Goal: Information Seeking & Learning: Learn about a topic

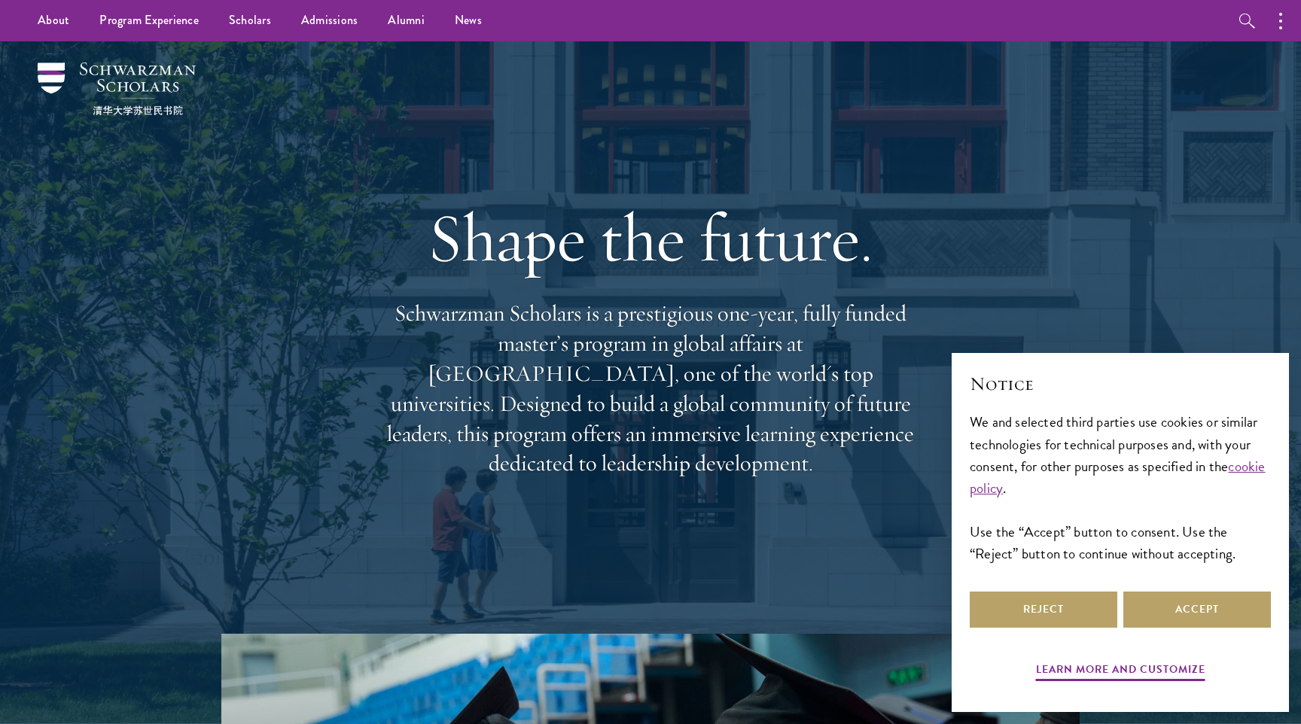
click at [669, 354] on p "Schwarzman Scholars is a prestigious one-year, fully funded master’s program in…" at bounding box center [650, 389] width 542 height 180
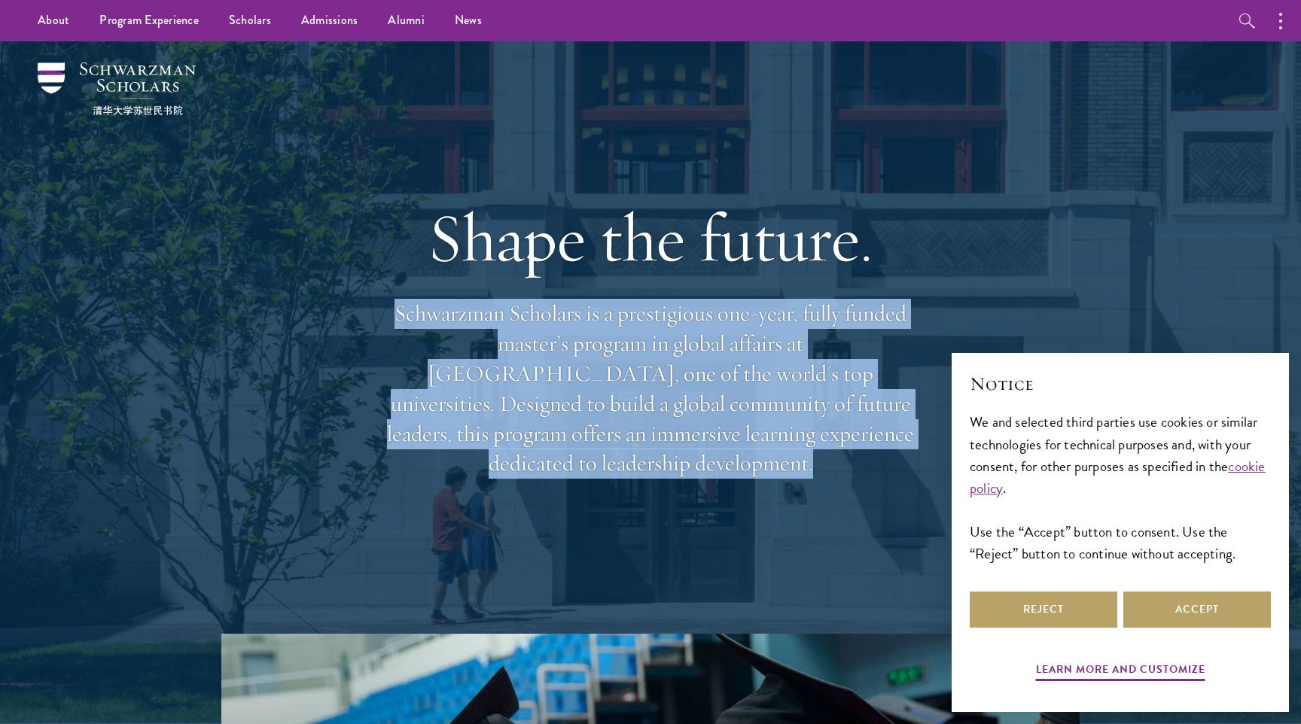
click at [669, 354] on p "Schwarzman Scholars is a prestigious one-year, fully funded master’s program in…" at bounding box center [650, 389] width 542 height 180
click at [669, 355] on p "Schwarzman Scholars is a prestigious one-year, fully funded master’s program in…" at bounding box center [650, 389] width 542 height 180
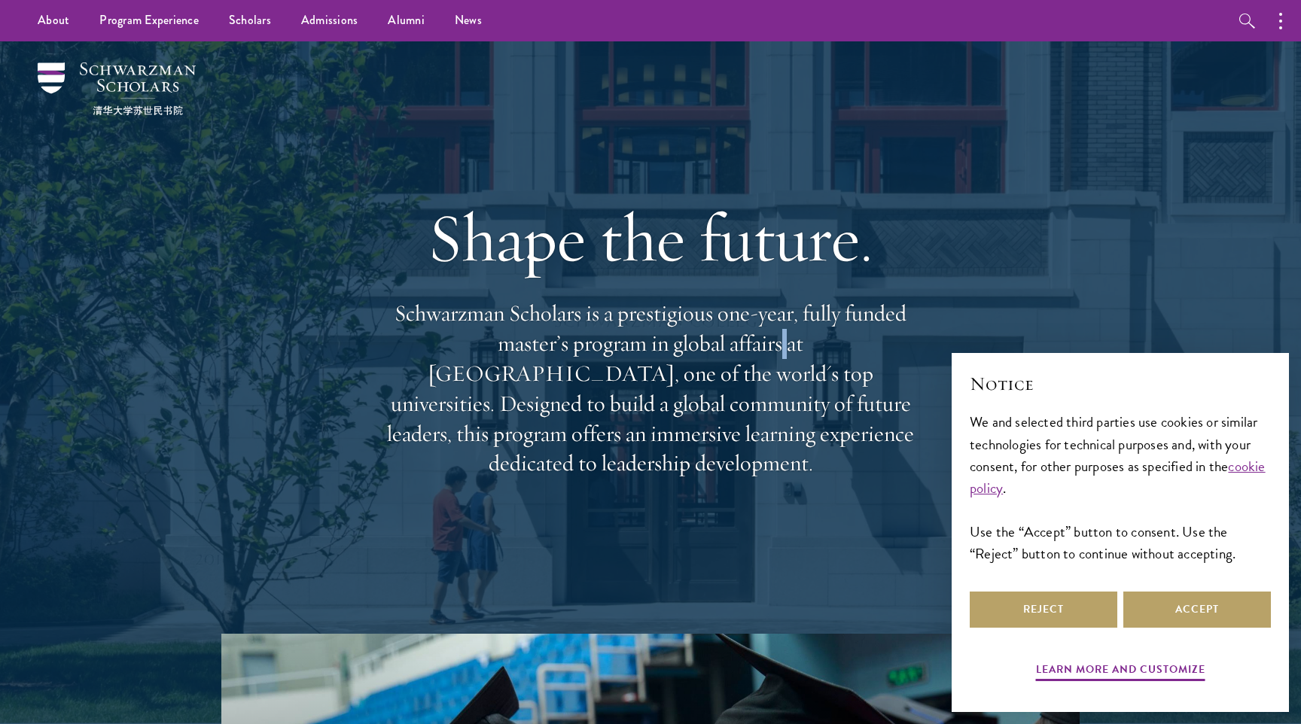
click at [669, 355] on p "Schwarzman Scholars is a prestigious one-year, fully funded master’s program in…" at bounding box center [650, 389] width 542 height 180
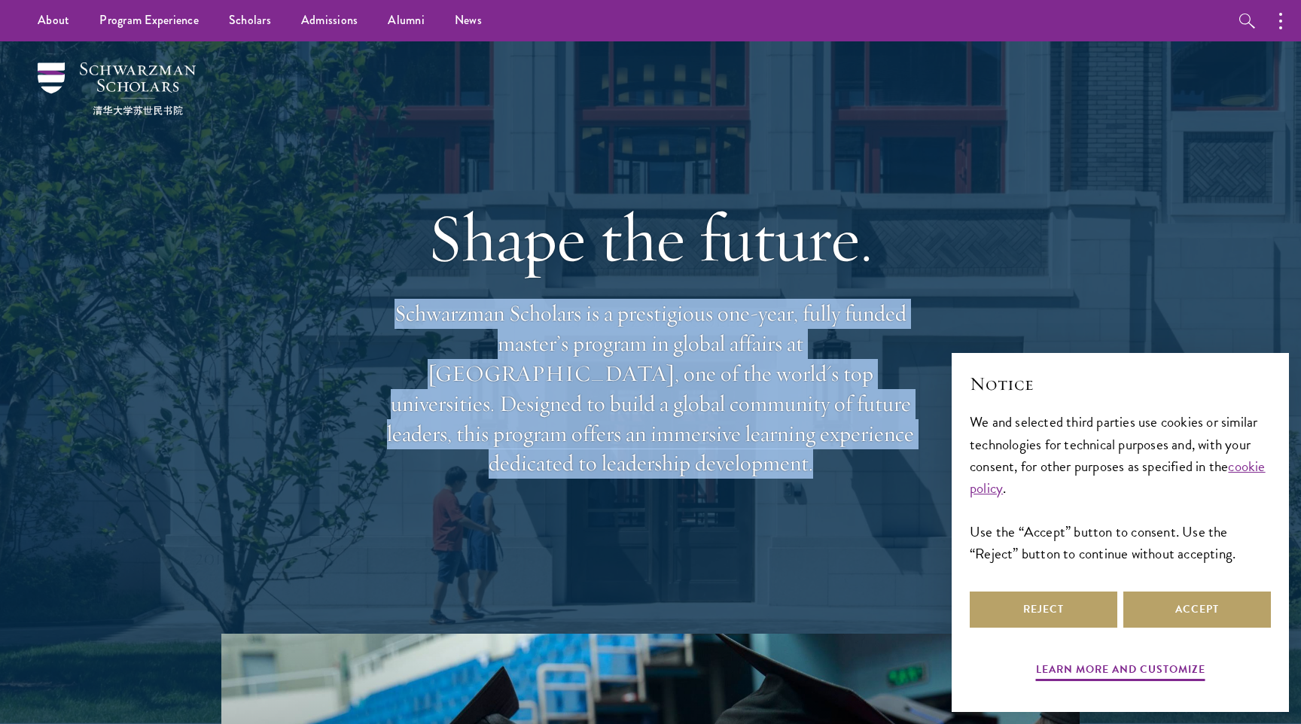
click at [669, 355] on p "Schwarzman Scholars is a prestigious one-year, fully funded master’s program in…" at bounding box center [650, 389] width 542 height 180
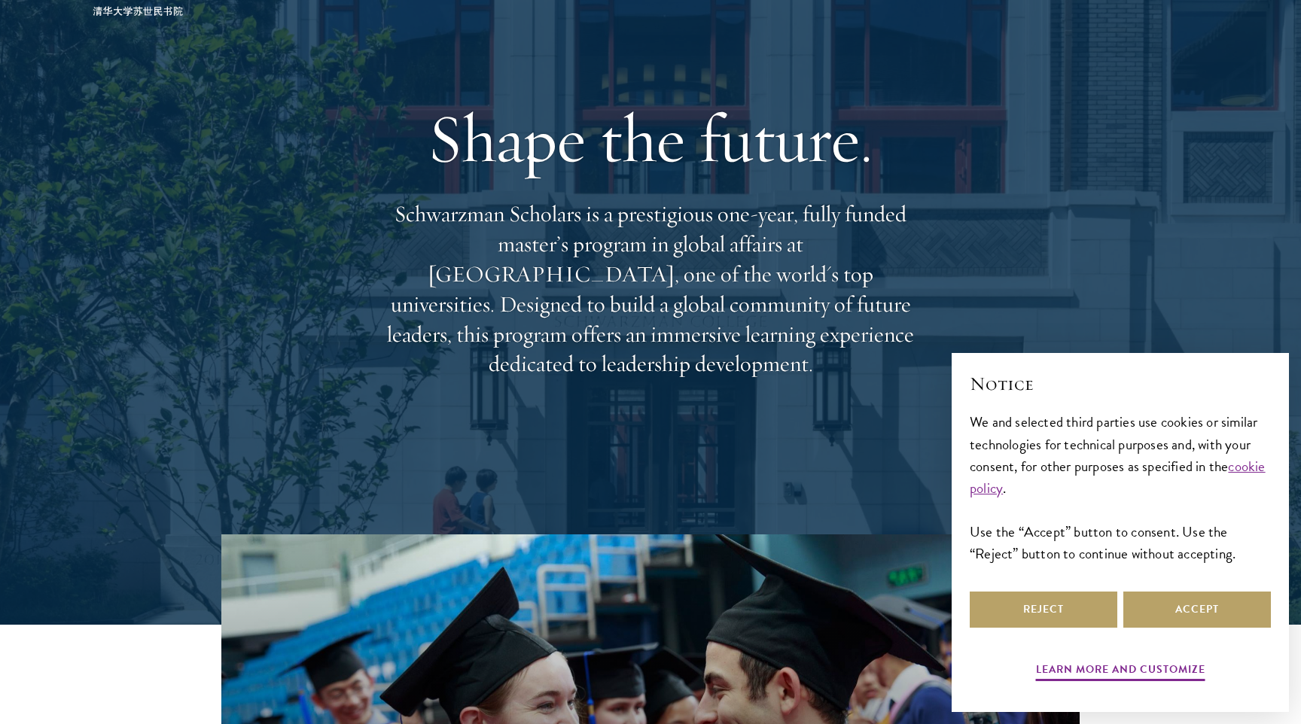
click at [673, 320] on p "Schwarzman Scholars is a prestigious one-year, fully funded master’s program in…" at bounding box center [650, 289] width 542 height 180
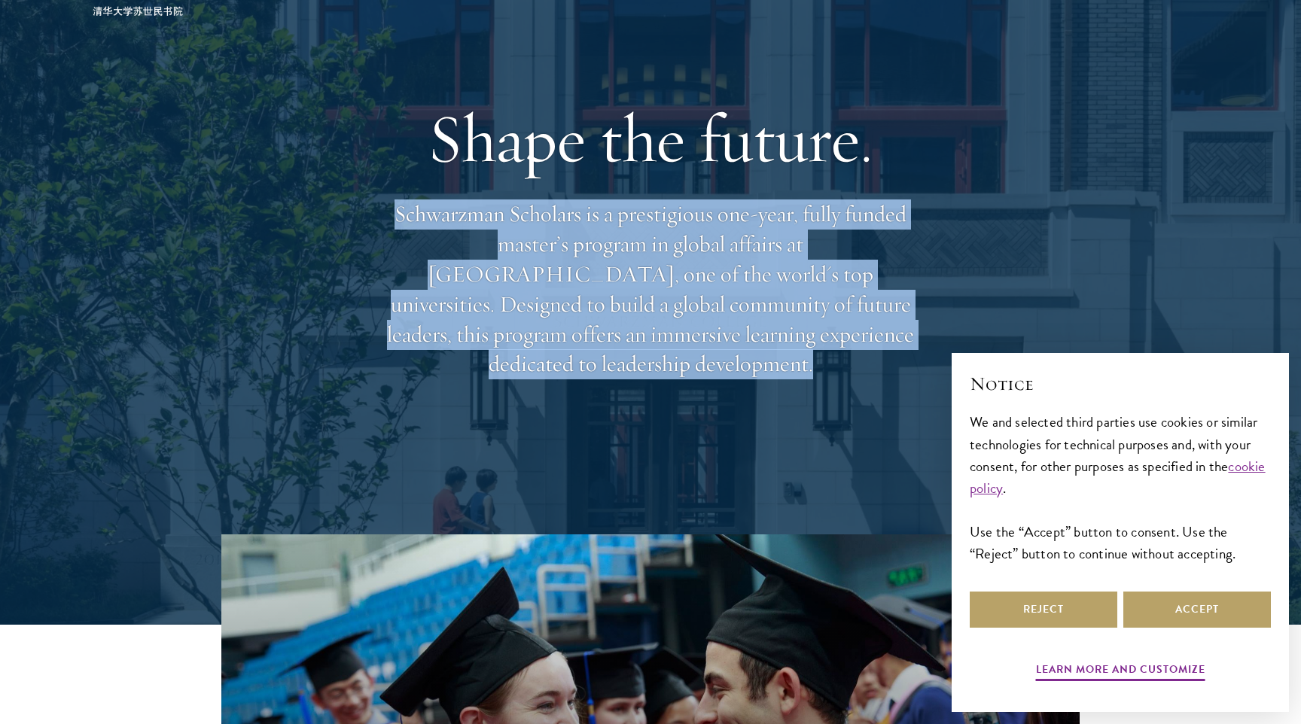
click at [673, 320] on p "Schwarzman Scholars is a prestigious one-year, fully funded master’s program in…" at bounding box center [650, 289] width 542 height 180
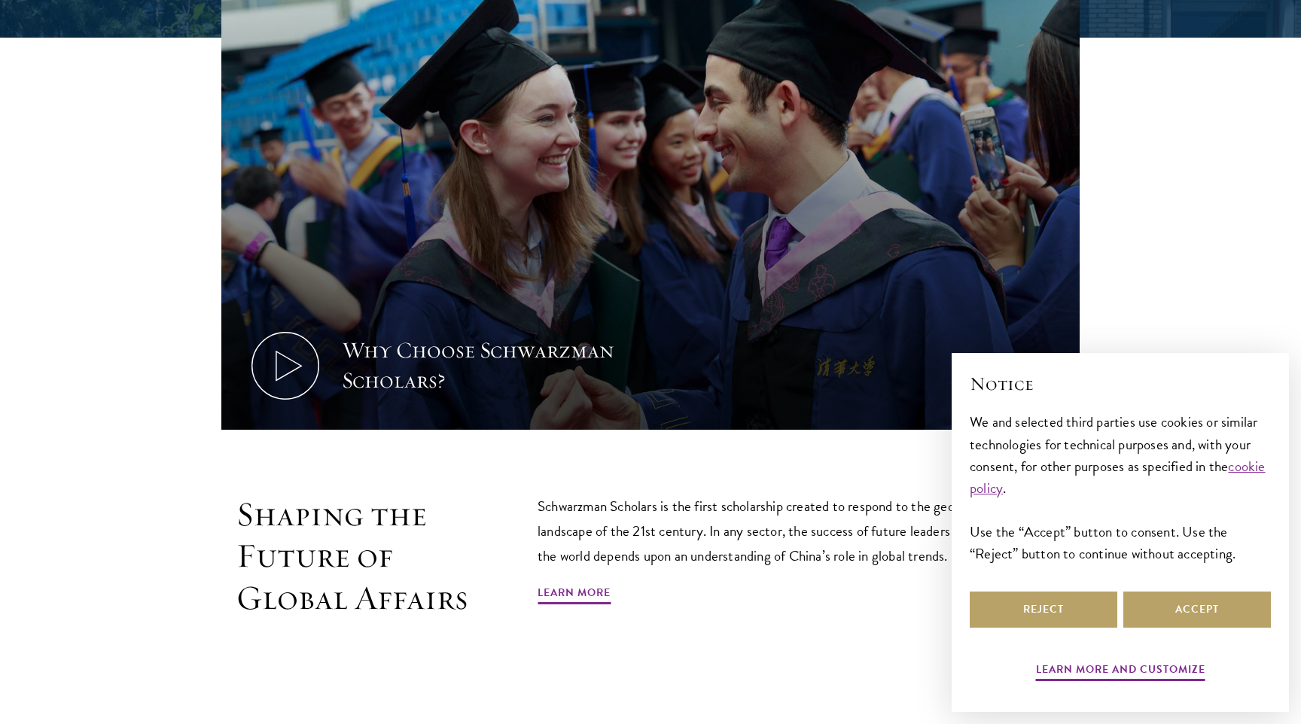
scroll to position [724, 0]
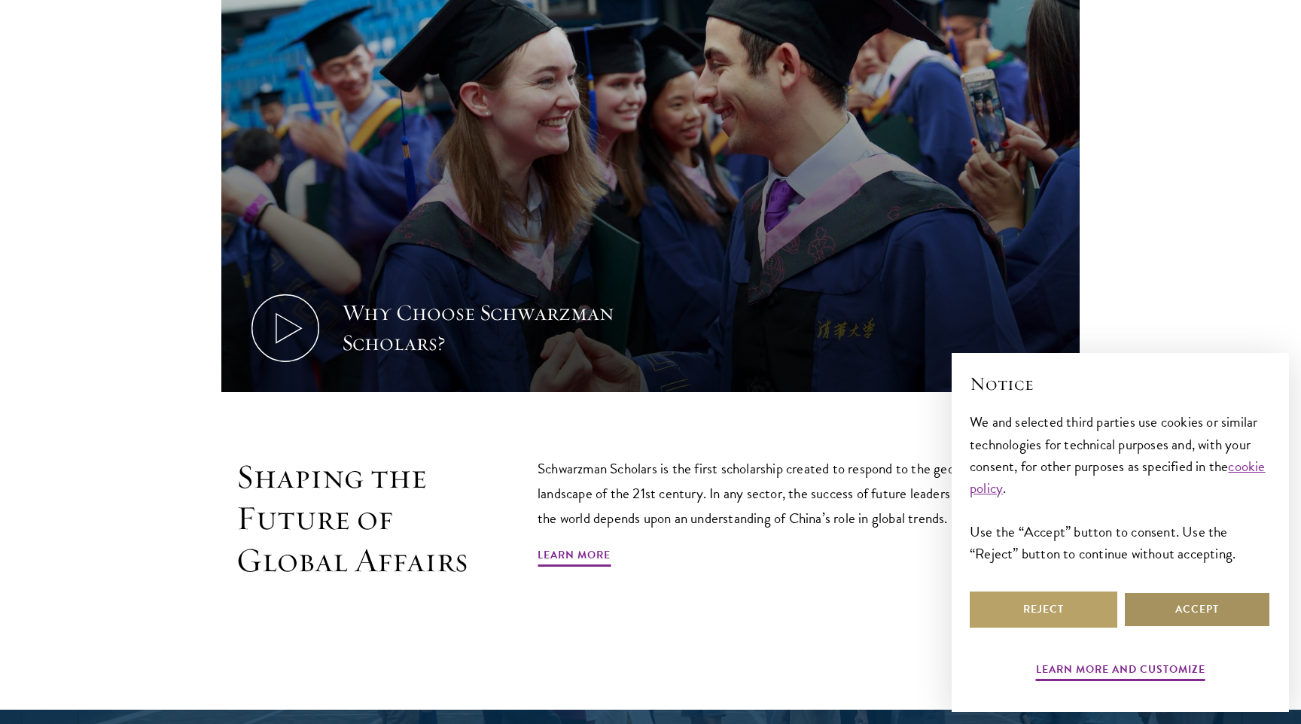
click at [1165, 595] on button "Accept" at bounding box center [1197, 610] width 148 height 36
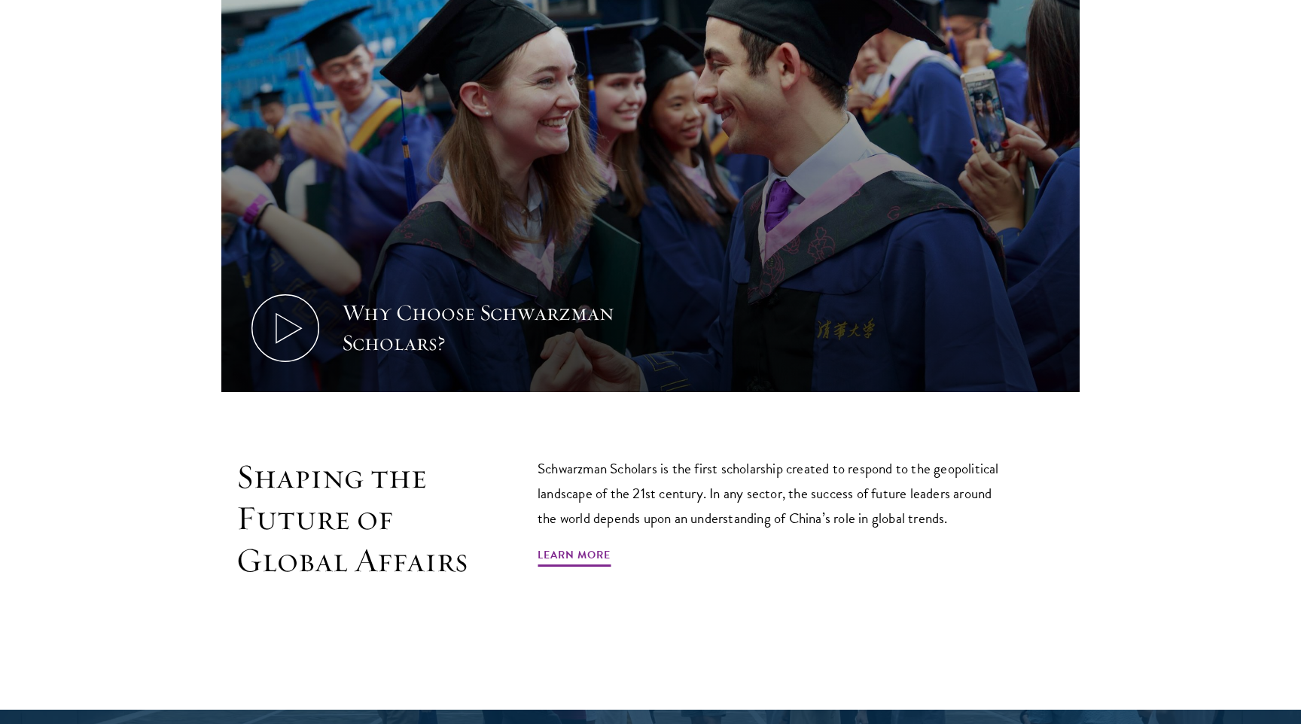
click at [782, 512] on p "Schwarzman Scholars is the first scholarship created to respond to the geopolit…" at bounding box center [774, 493] width 474 height 75
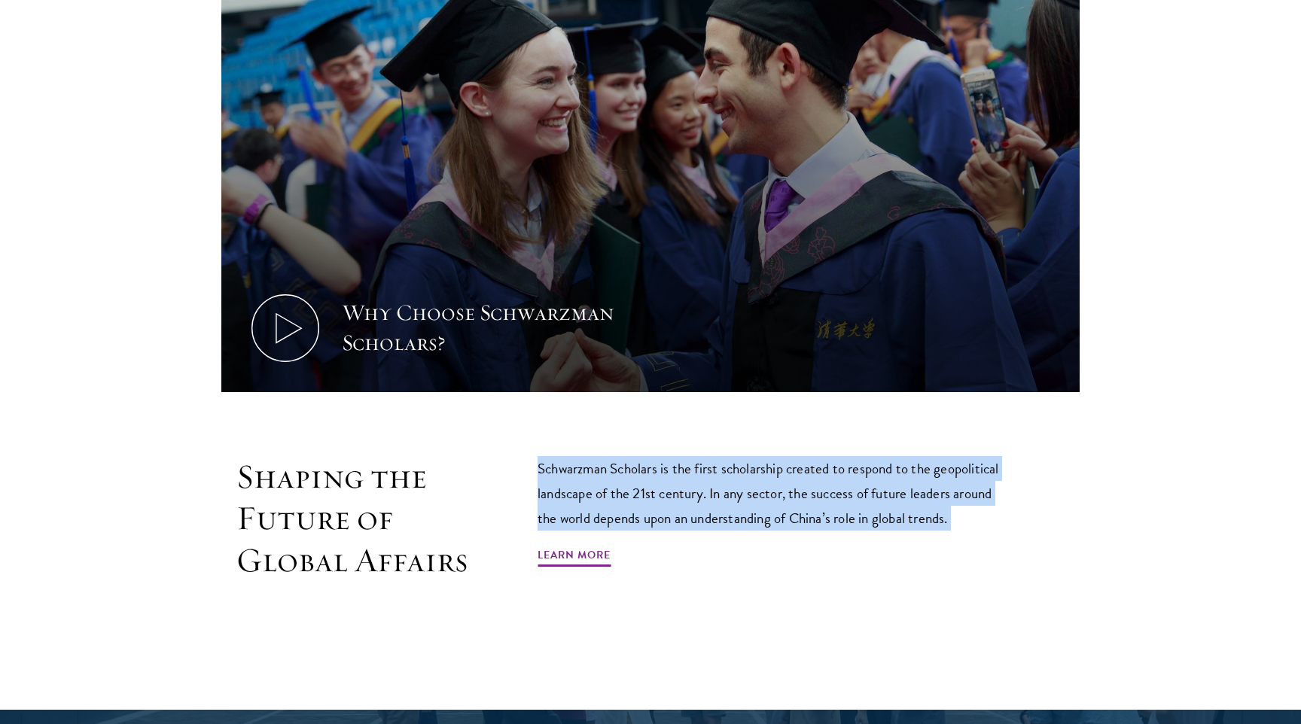
click at [782, 512] on p "Schwarzman Scholars is the first scholarship created to respond to the geopolit…" at bounding box center [774, 493] width 474 height 75
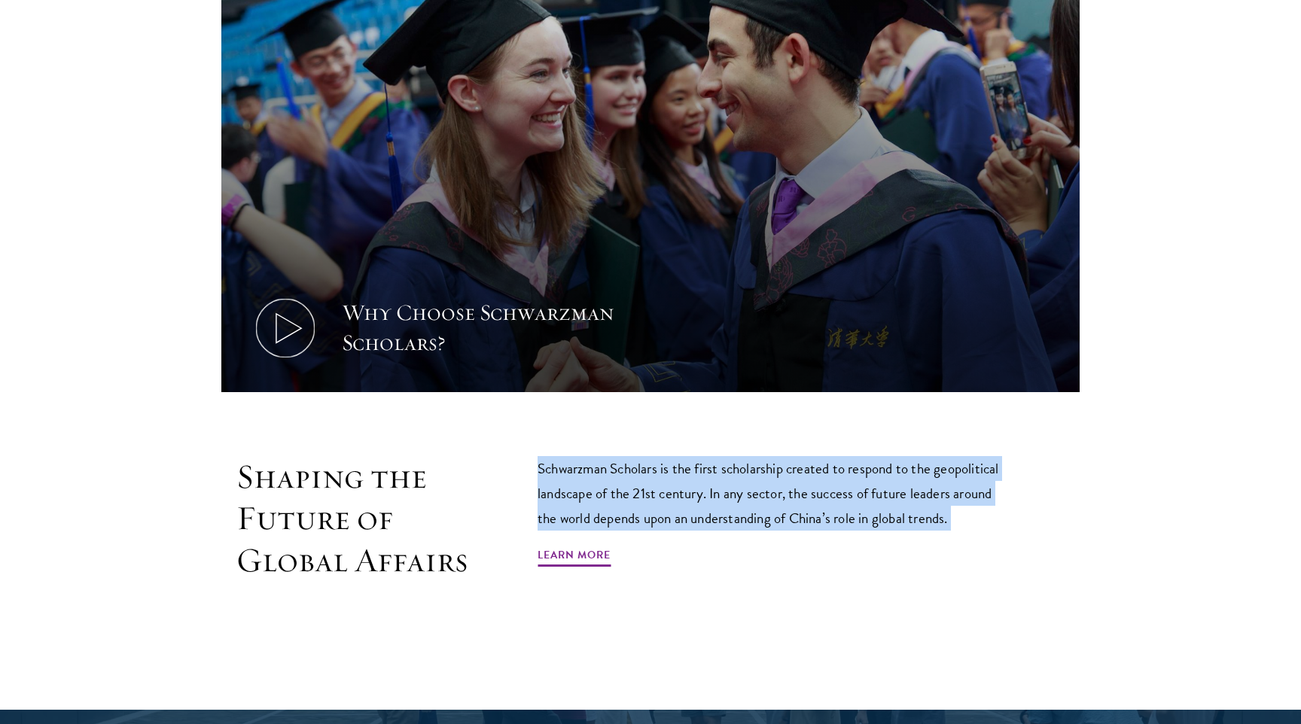
scroll to position [817, 0]
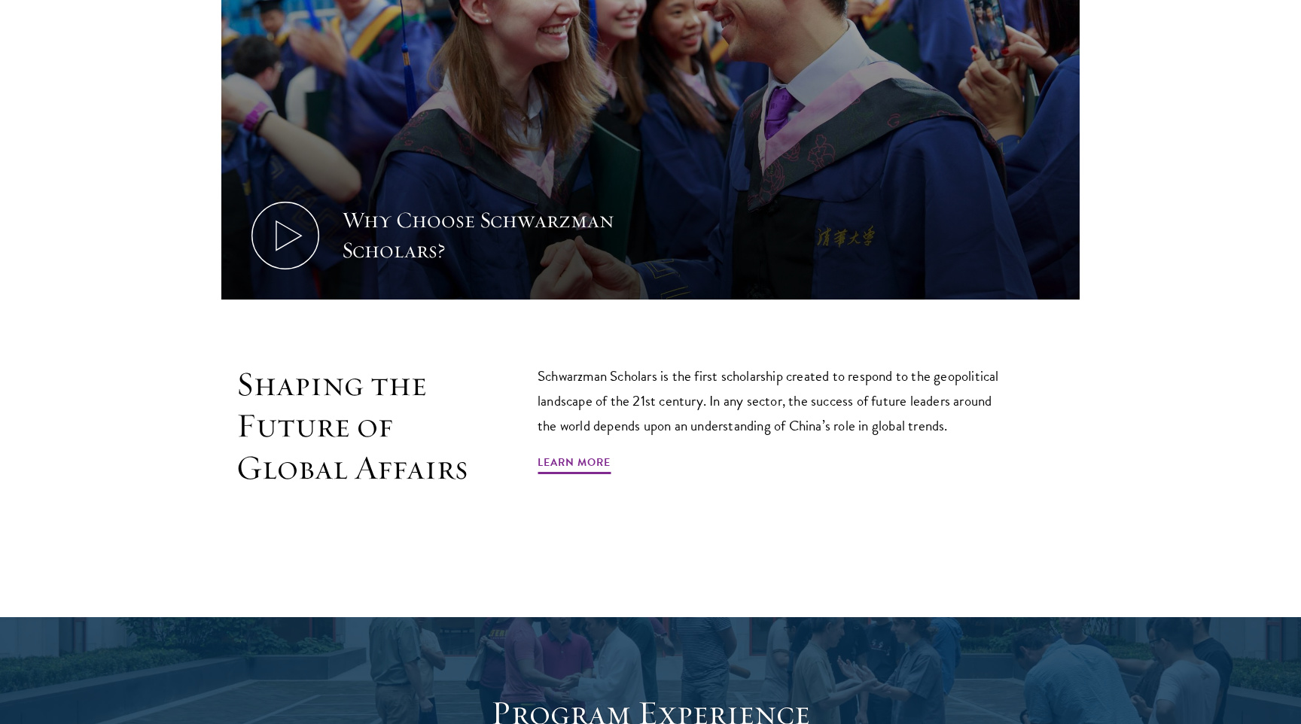
click at [626, 398] on p "Schwarzman Scholars is the first scholarship created to respond to the geopolit…" at bounding box center [774, 401] width 474 height 75
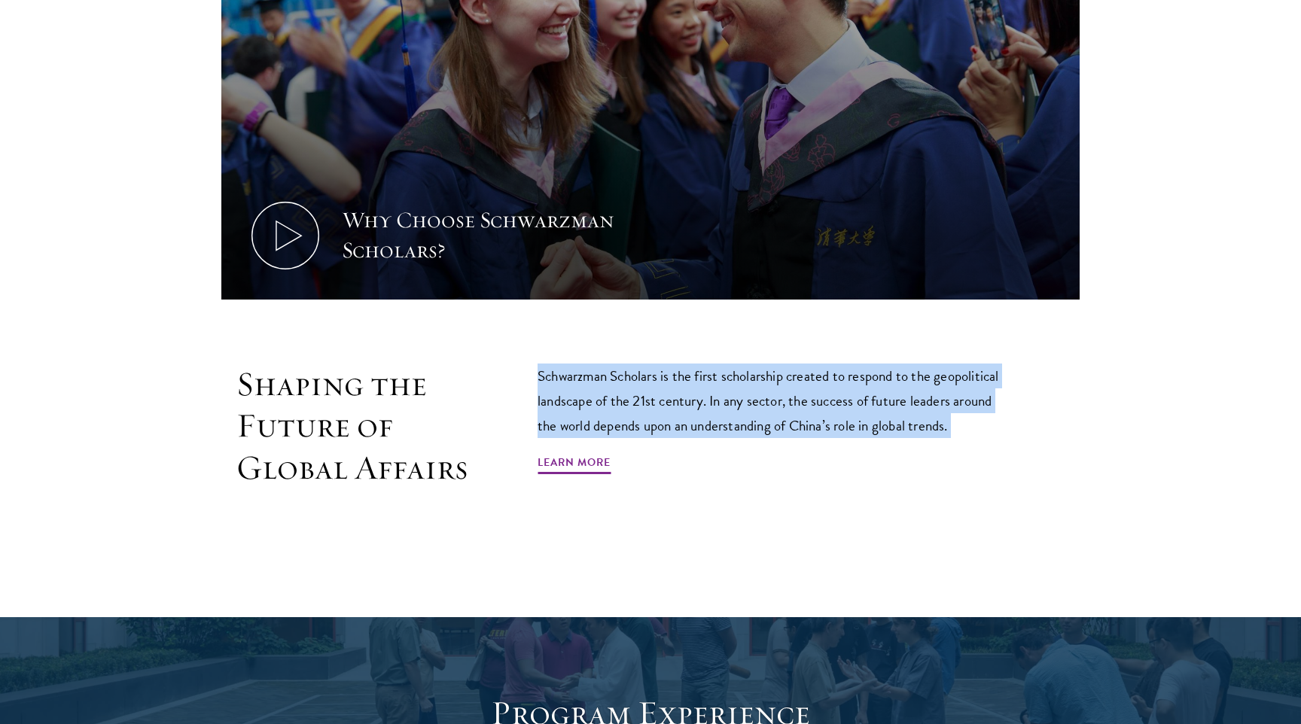
click at [626, 398] on p "Schwarzman Scholars is the first scholarship created to respond to the geopolit…" at bounding box center [774, 401] width 474 height 75
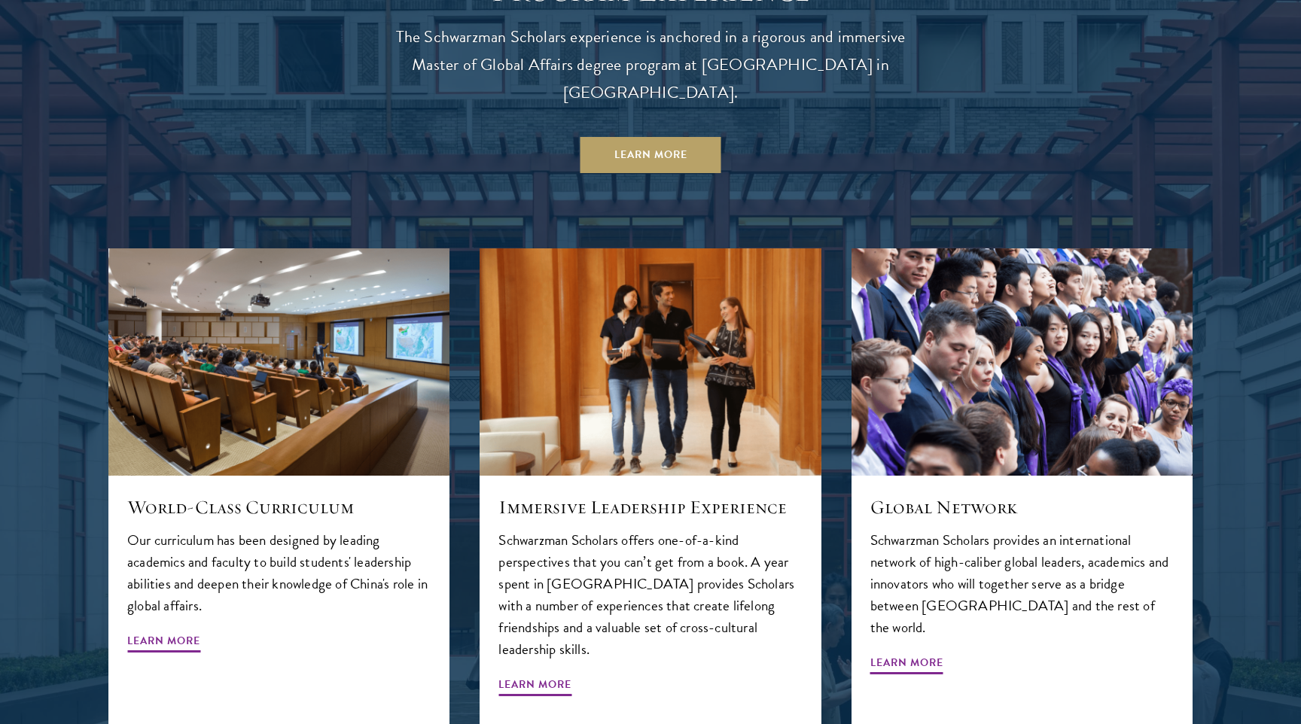
scroll to position [1561, 0]
